Goal: Find specific page/section: Find specific page/section

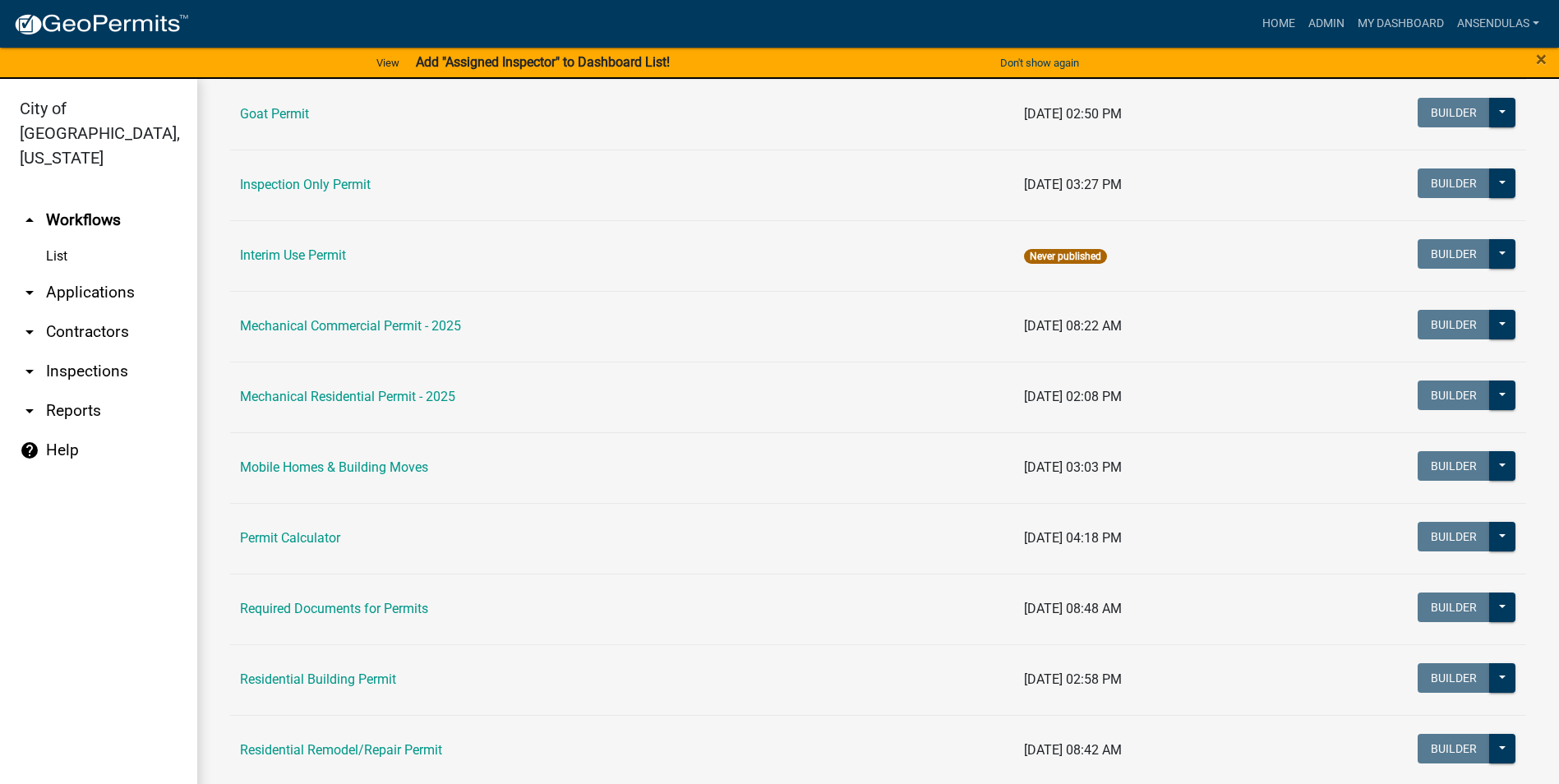
scroll to position [740, 0]
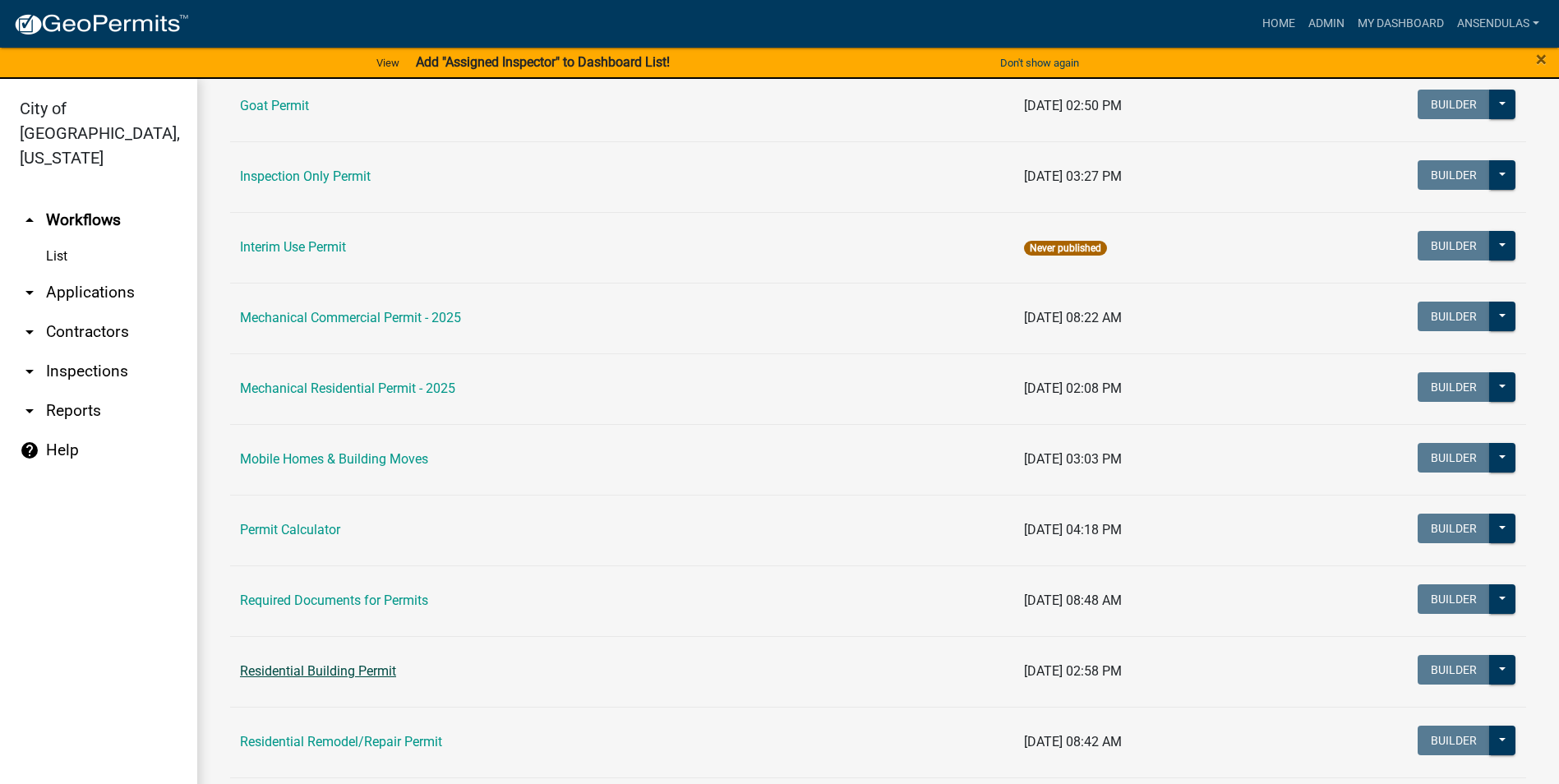
click at [314, 671] on link "Residential Building Permit" at bounding box center [317, 671] width 156 height 16
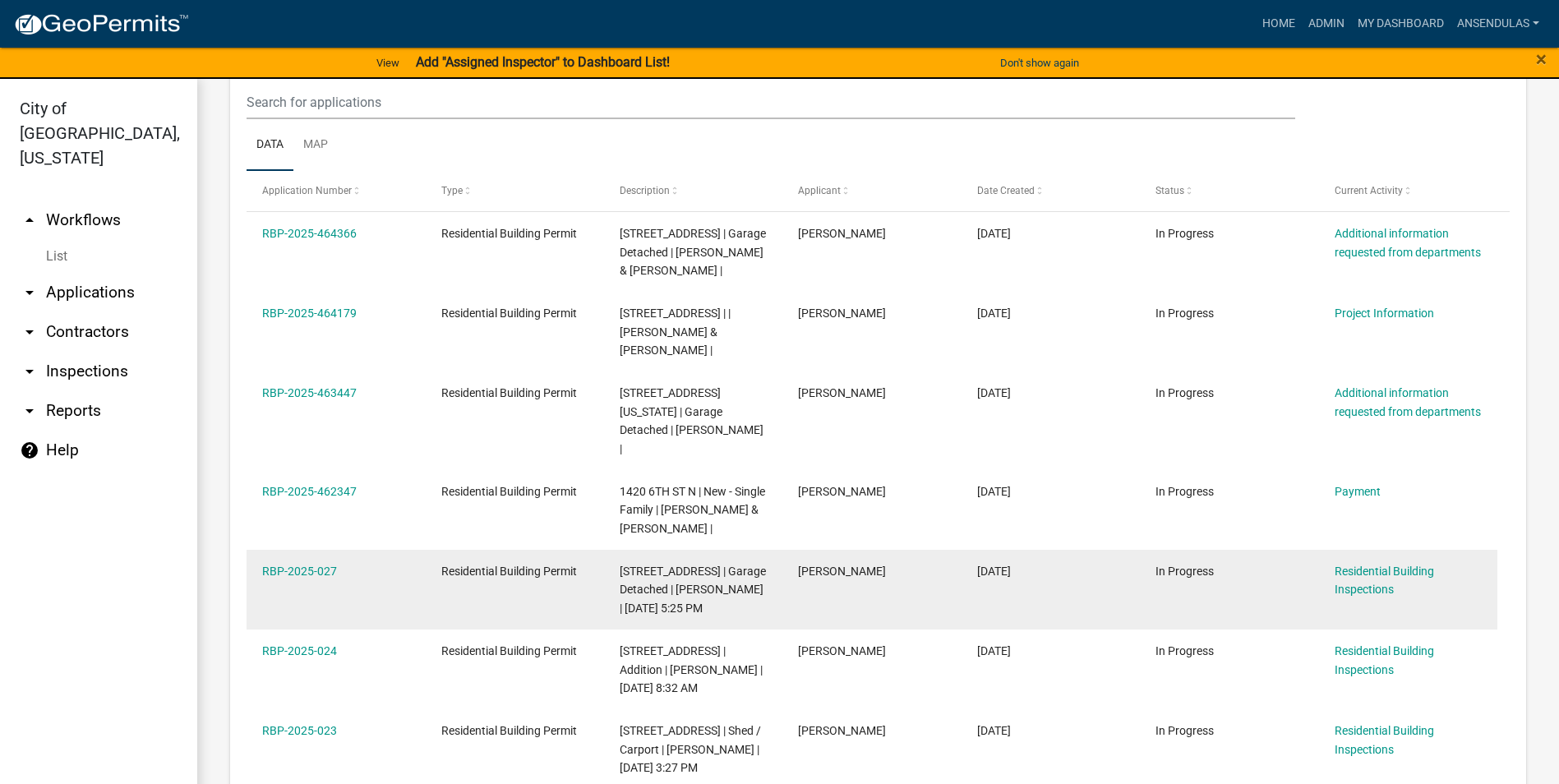
scroll to position [904, 0]
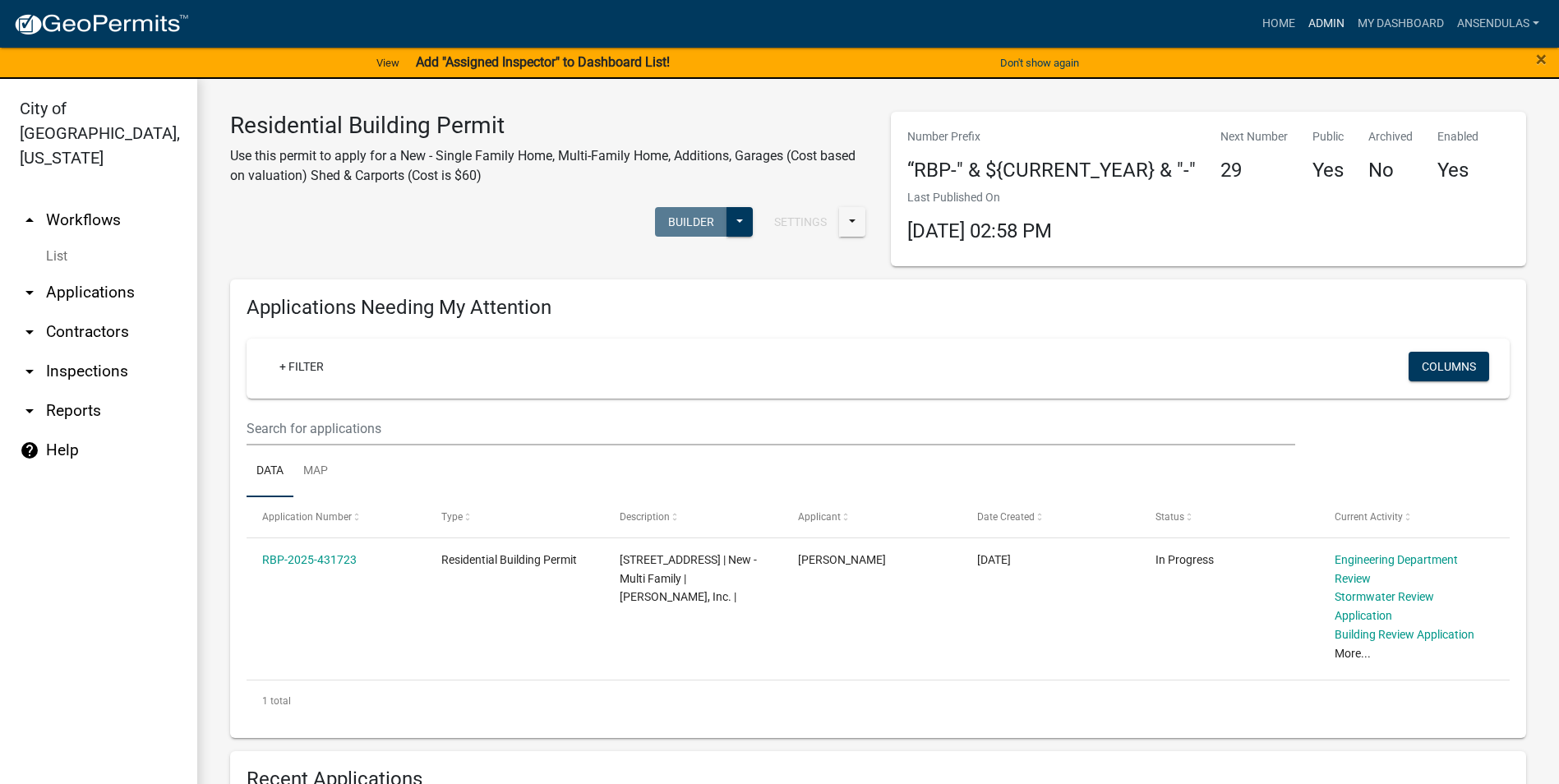
click at [1321, 28] on link "Admin" at bounding box center [1327, 24] width 49 height 31
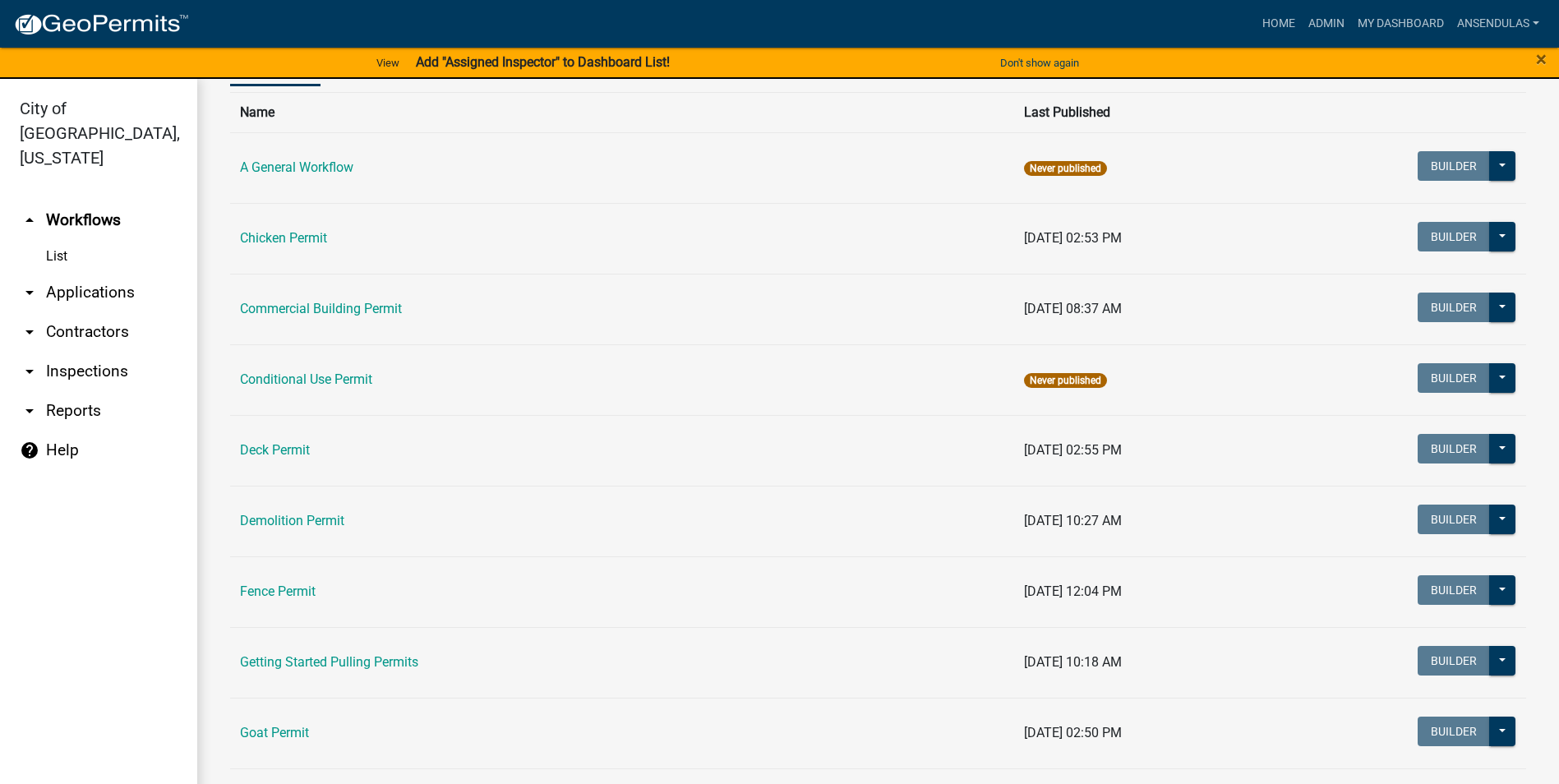
scroll to position [246, 0]
